Goal: Ask a question

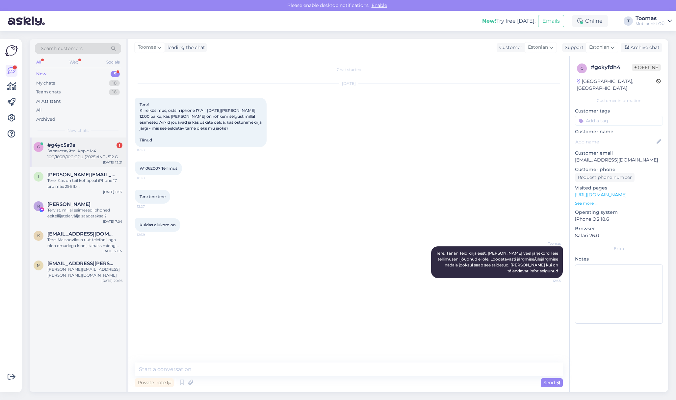
click at [85, 151] on div "Здравствуйте. Apple M4 10C/16GB/10C GPU (2025)/INT · 512 GB · Sky Blue Что озна…" at bounding box center [84, 154] width 75 height 12
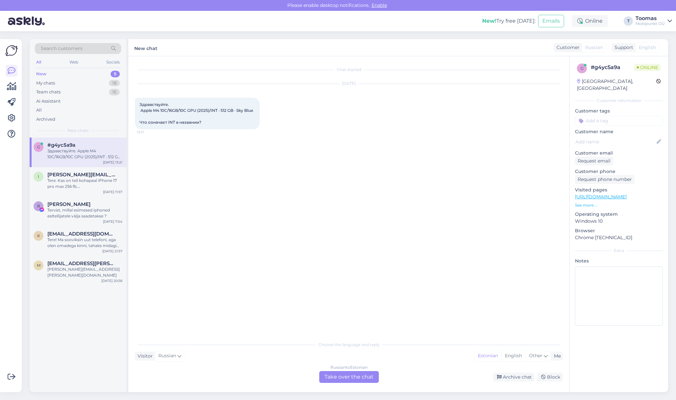
click at [621, 194] on link "[URL][DOMAIN_NAME]" at bounding box center [601, 197] width 52 height 6
click at [349, 374] on div "Russian to Estonian Take over the chat" at bounding box center [349, 377] width 60 height 12
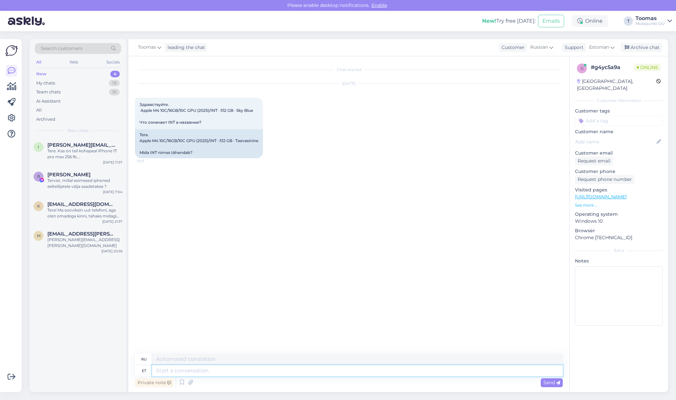
click at [224, 368] on textarea at bounding box center [357, 370] width 411 height 11
type textarea "International"
type textarea "Международный"
type textarea "I"
type textarea "Tegemist o"
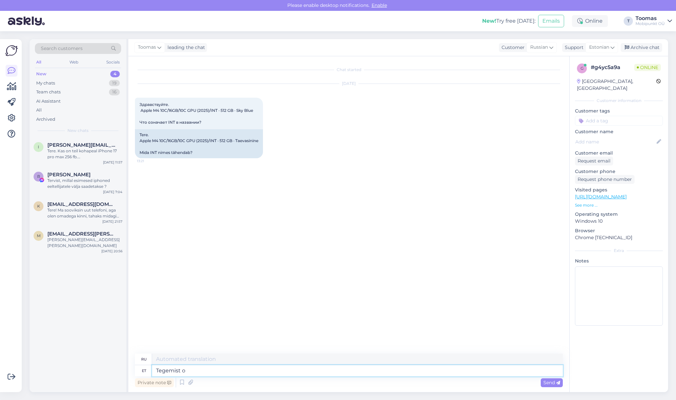
type textarea "Делает"
type textarea "Tegemist on rah"
type textarea "Это"
type textarea "Tegemist on rahvusvahelise"
type textarea "Это международный"
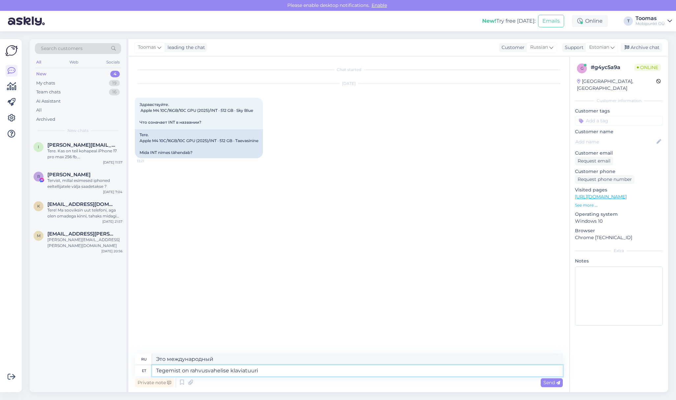
type textarea "Tegemist on rahvusvahelise klaviatuuri v"
type textarea "Это международная клавиатура."
type textarea "Tegemist on rahvusvahelise klaviatuuri ver"
type textarea "Это международная версия клавиатуры."
type textarea "Tegemist on rahvusvahelise klaviatuuri versiooniga"
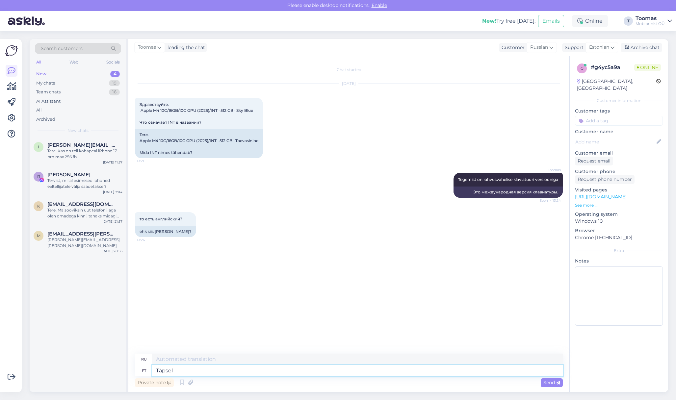
type textarea "Täpselt"
type textarea "Точно"
click at [416, 147] on div "[DATE] Здравствуйте. Apple M4 10C/16GB/10C GPU (2025)/INT · 512 GB · Sky Blue Ч…" at bounding box center [349, 121] width 428 height 89
click at [261, 193] on div "Toomas Tegemist on rahvusvahelise klaviatuuri versiooniga Seen ✓ 13:24 Это межд…" at bounding box center [349, 185] width 428 height 39
